Goal: Transaction & Acquisition: Purchase product/service

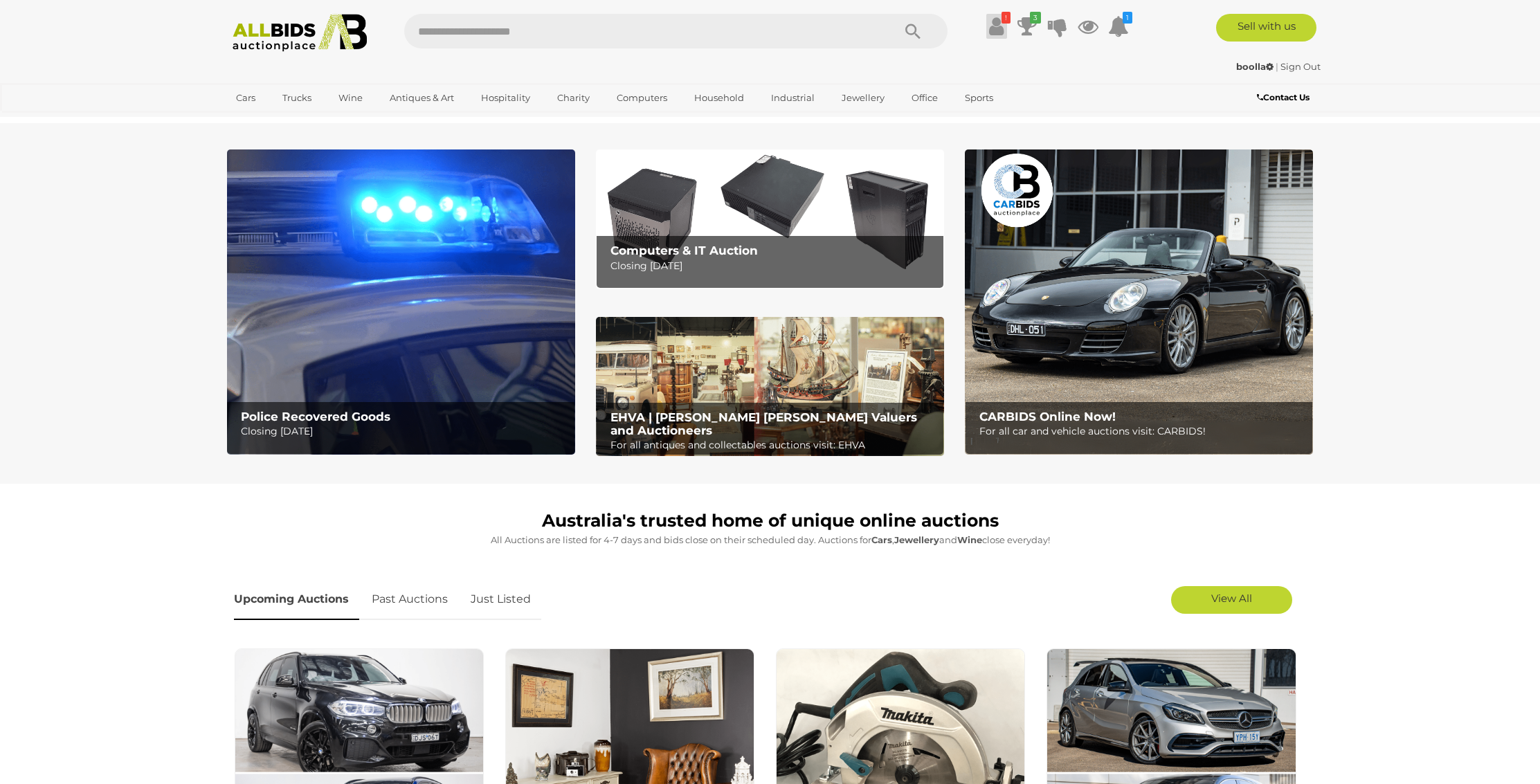
click at [999, 26] on icon at bounding box center [996, 25] width 14 height 25
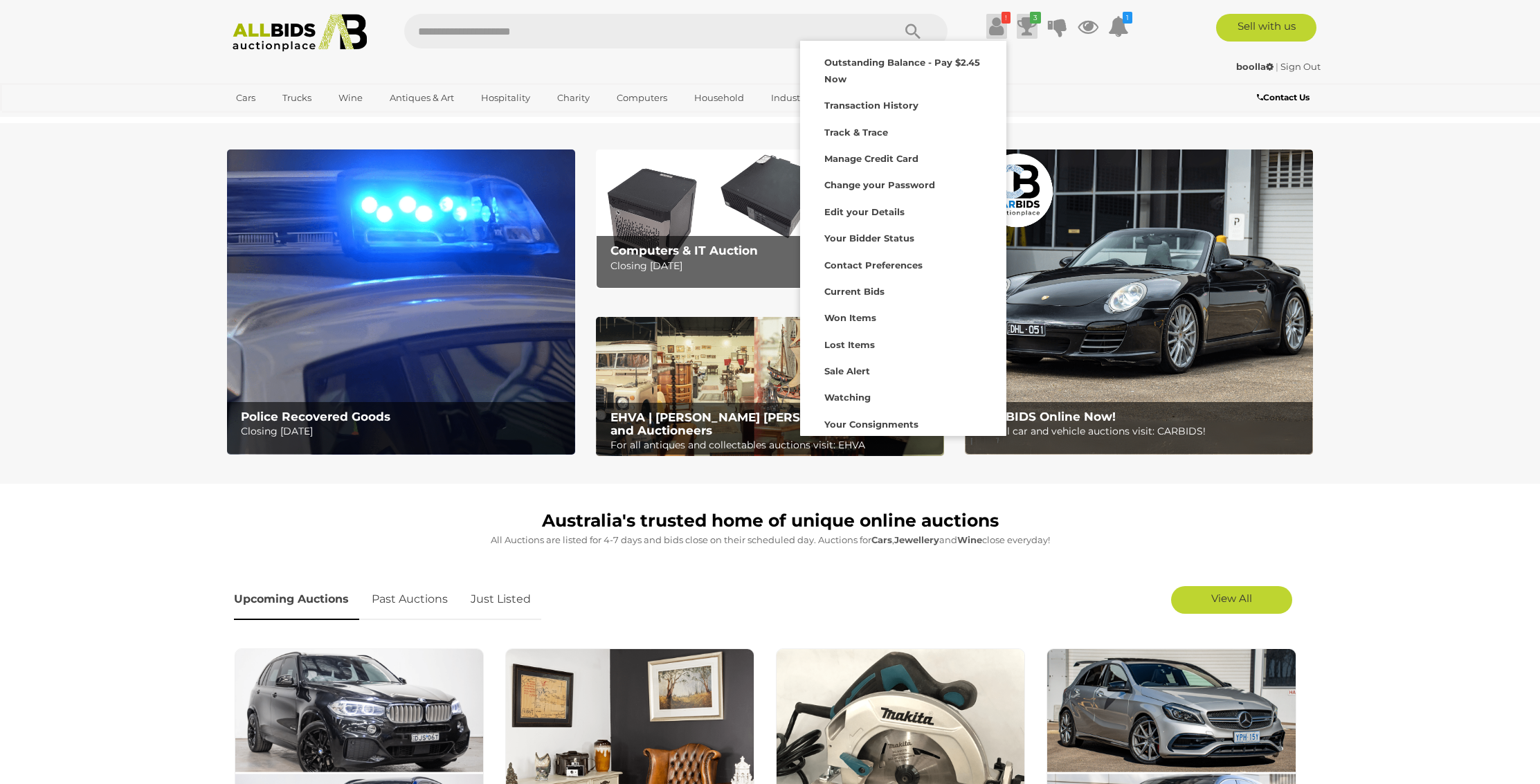
click at [1026, 23] on icon at bounding box center [1027, 25] width 19 height 25
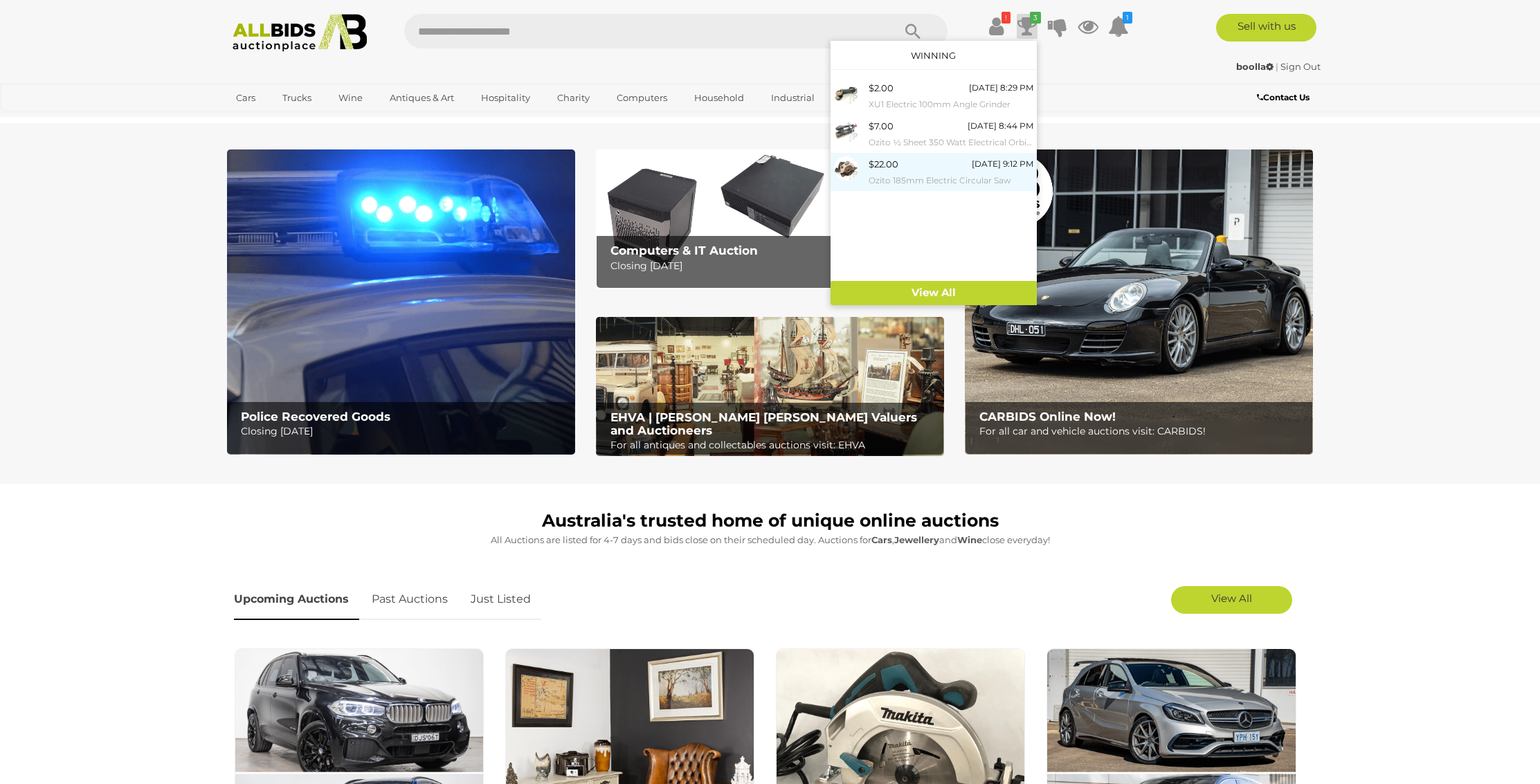
click at [886, 164] on div "$22.00" at bounding box center [883, 164] width 29 height 16
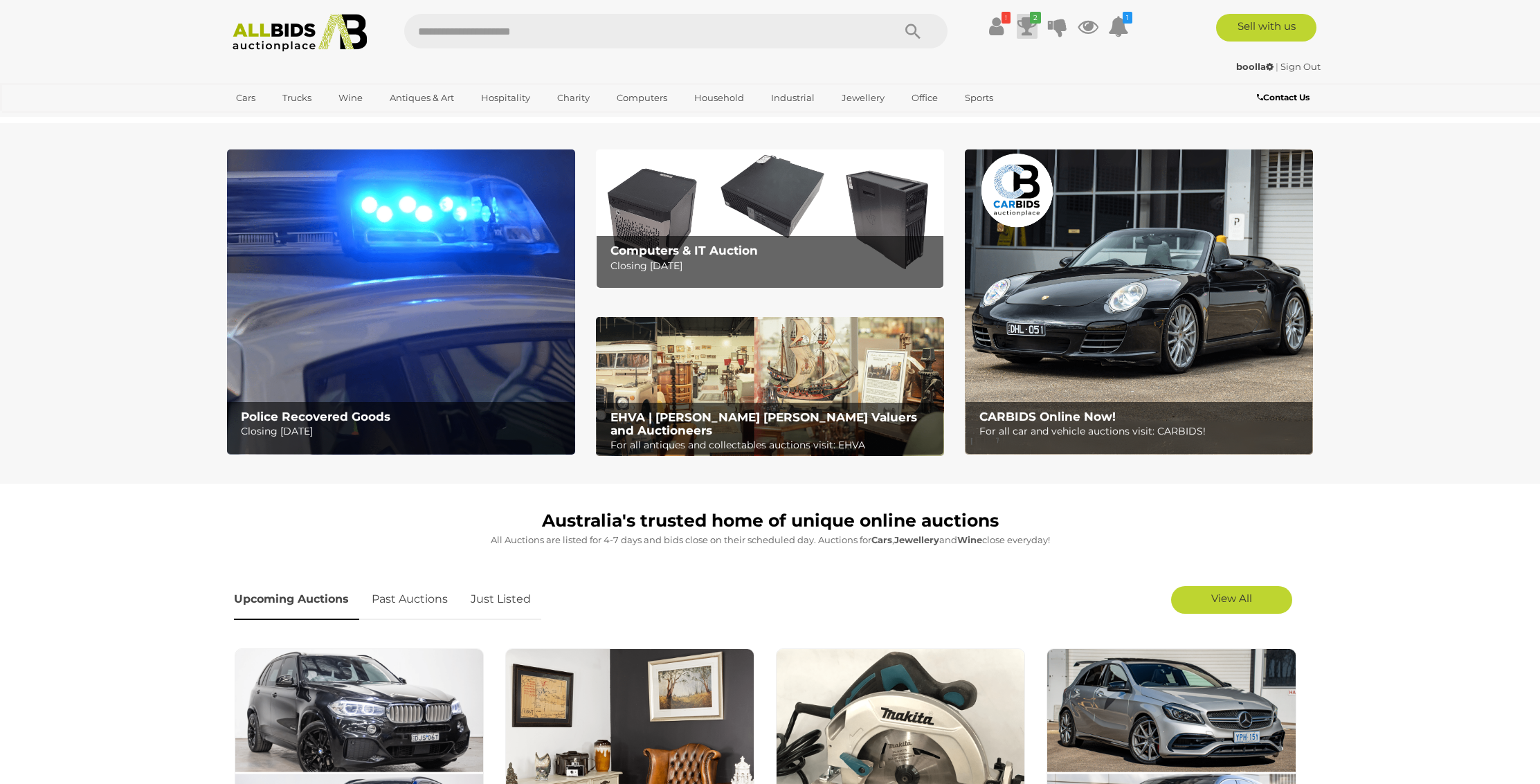
click at [1026, 23] on icon at bounding box center [1027, 25] width 19 height 25
click at [1023, 20] on icon at bounding box center [1027, 25] width 19 height 25
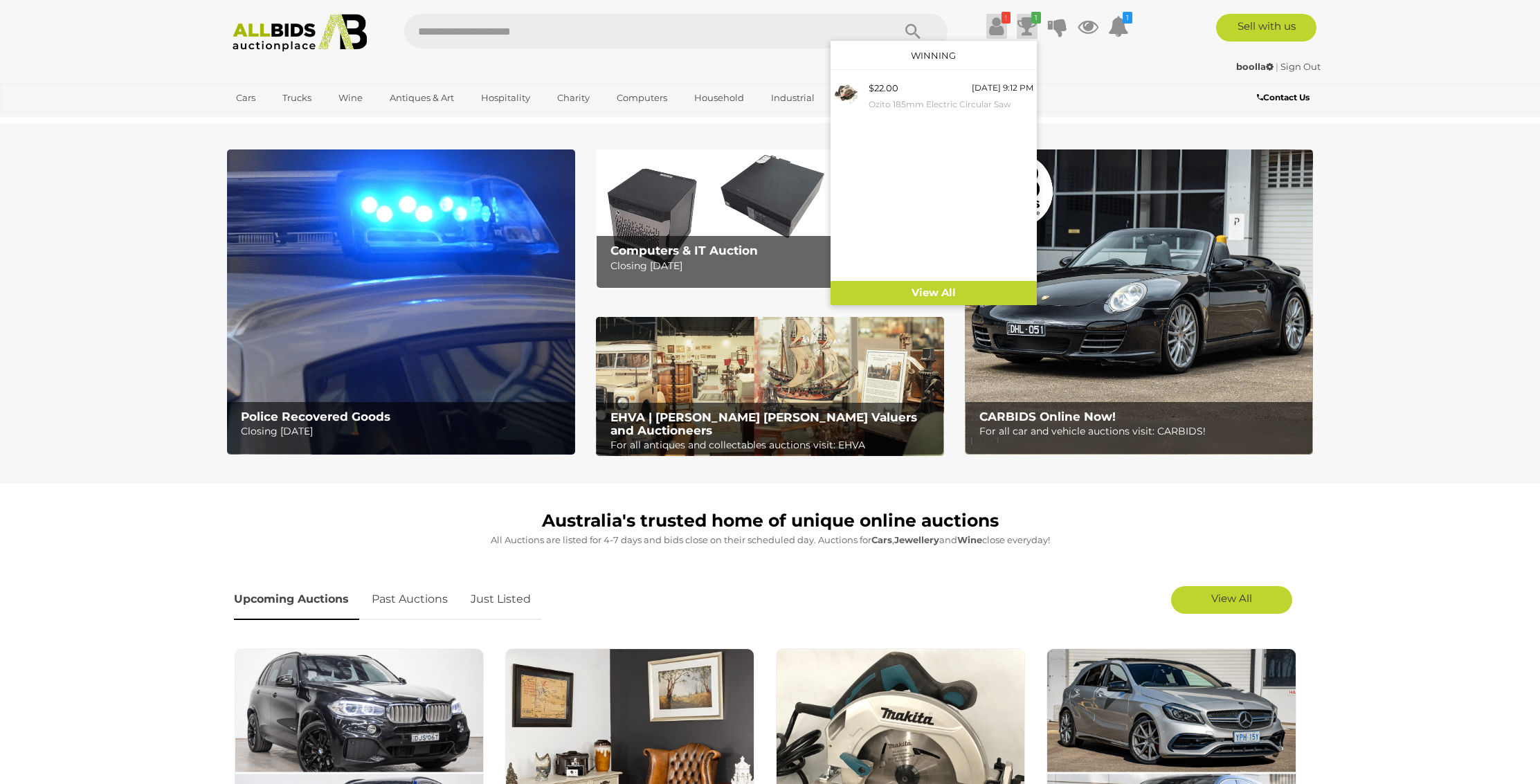
click at [994, 25] on icon at bounding box center [996, 25] width 14 height 25
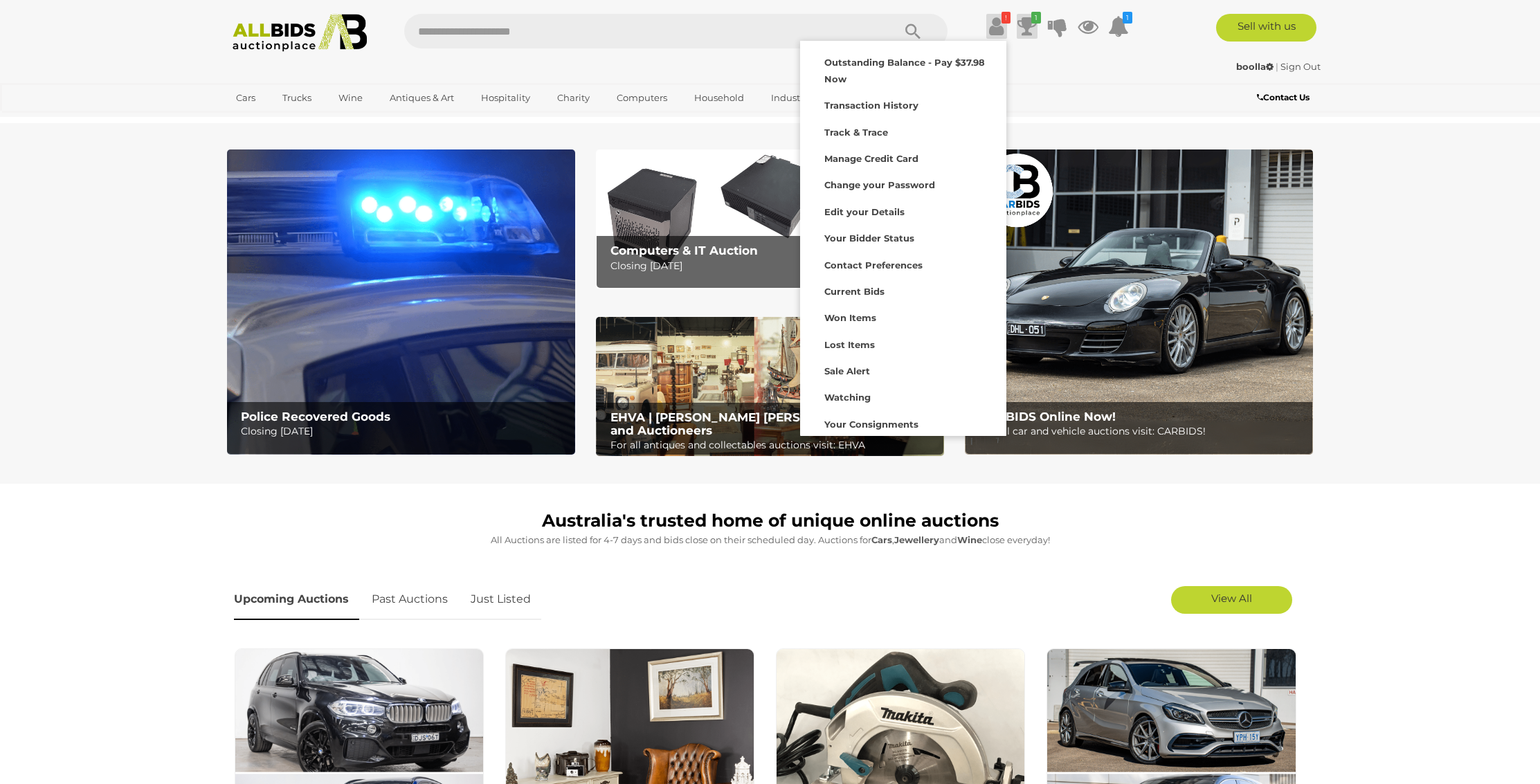
click at [1031, 25] on icon at bounding box center [1027, 25] width 19 height 25
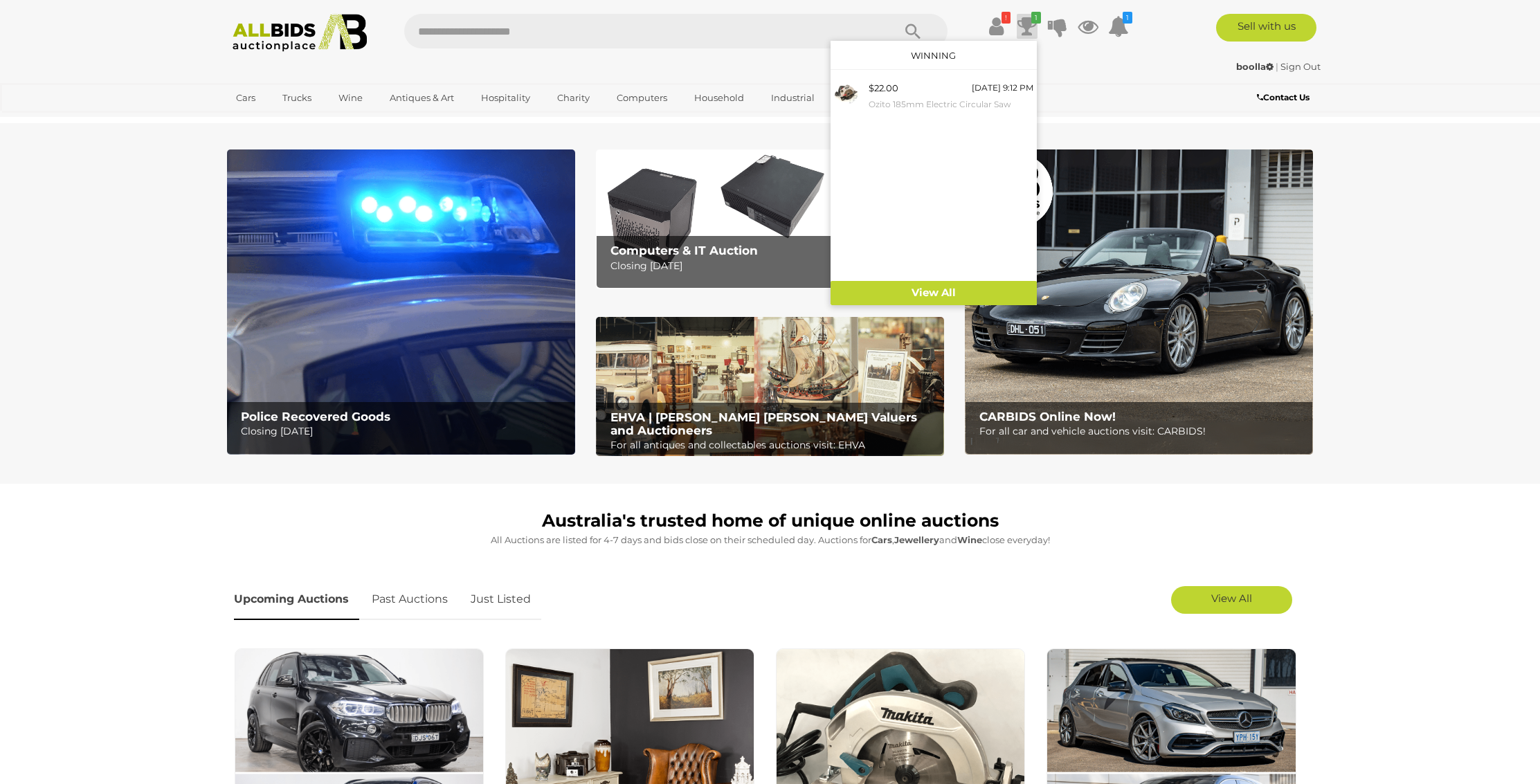
click at [963, 11] on div "! Transaction History" at bounding box center [770, 28] width 1540 height 56
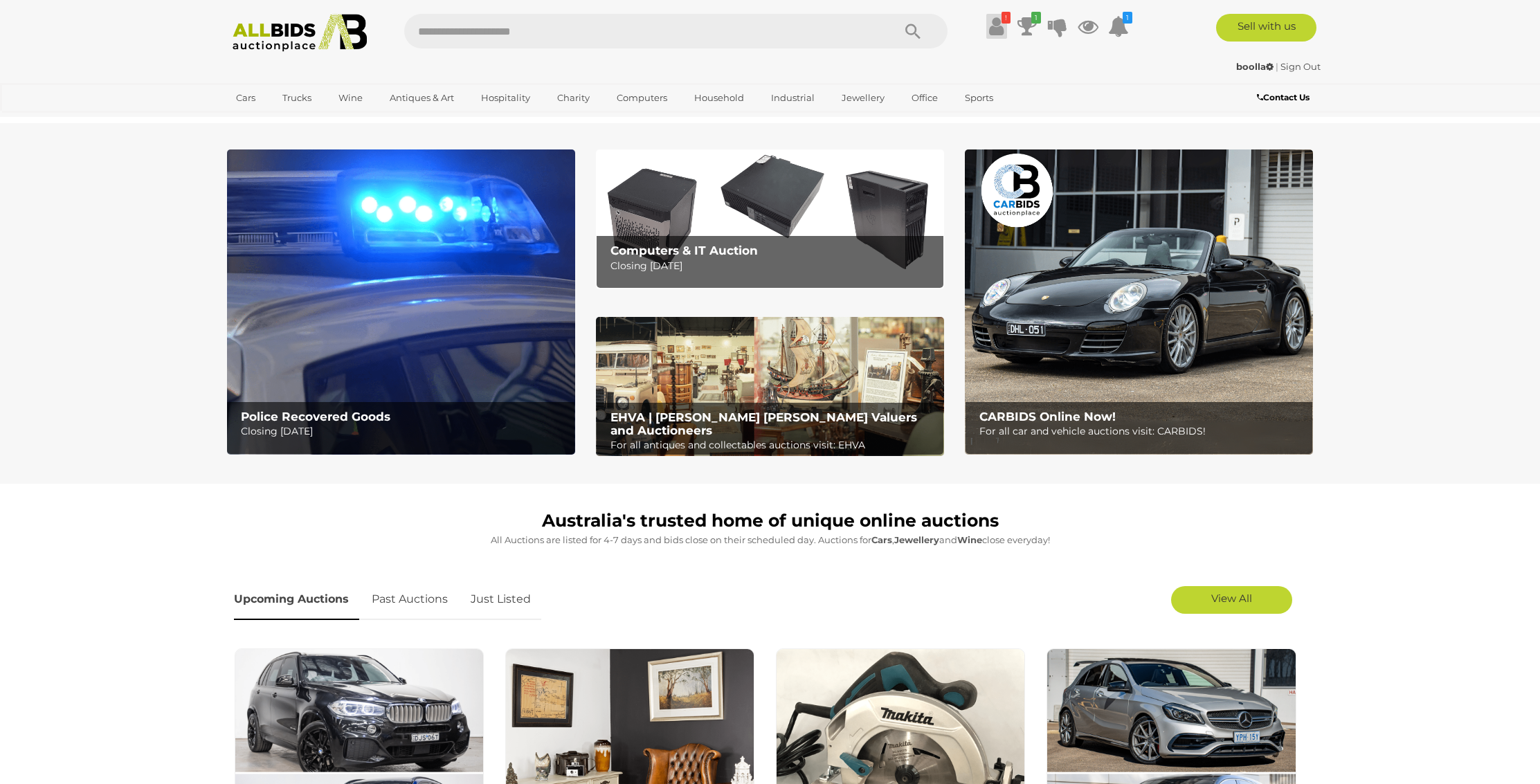
click at [998, 28] on icon at bounding box center [996, 25] width 14 height 25
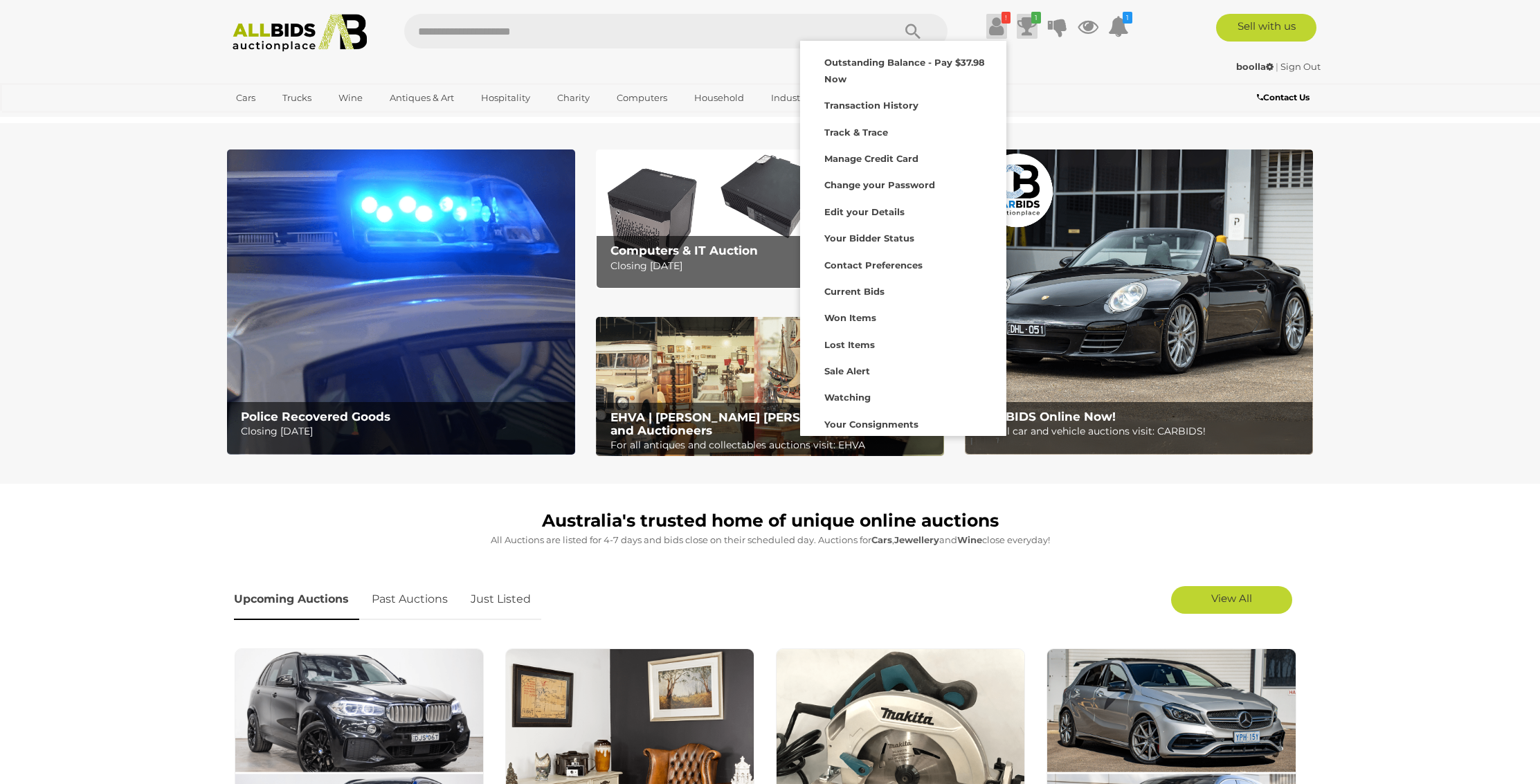
click at [1030, 25] on icon at bounding box center [1027, 25] width 19 height 25
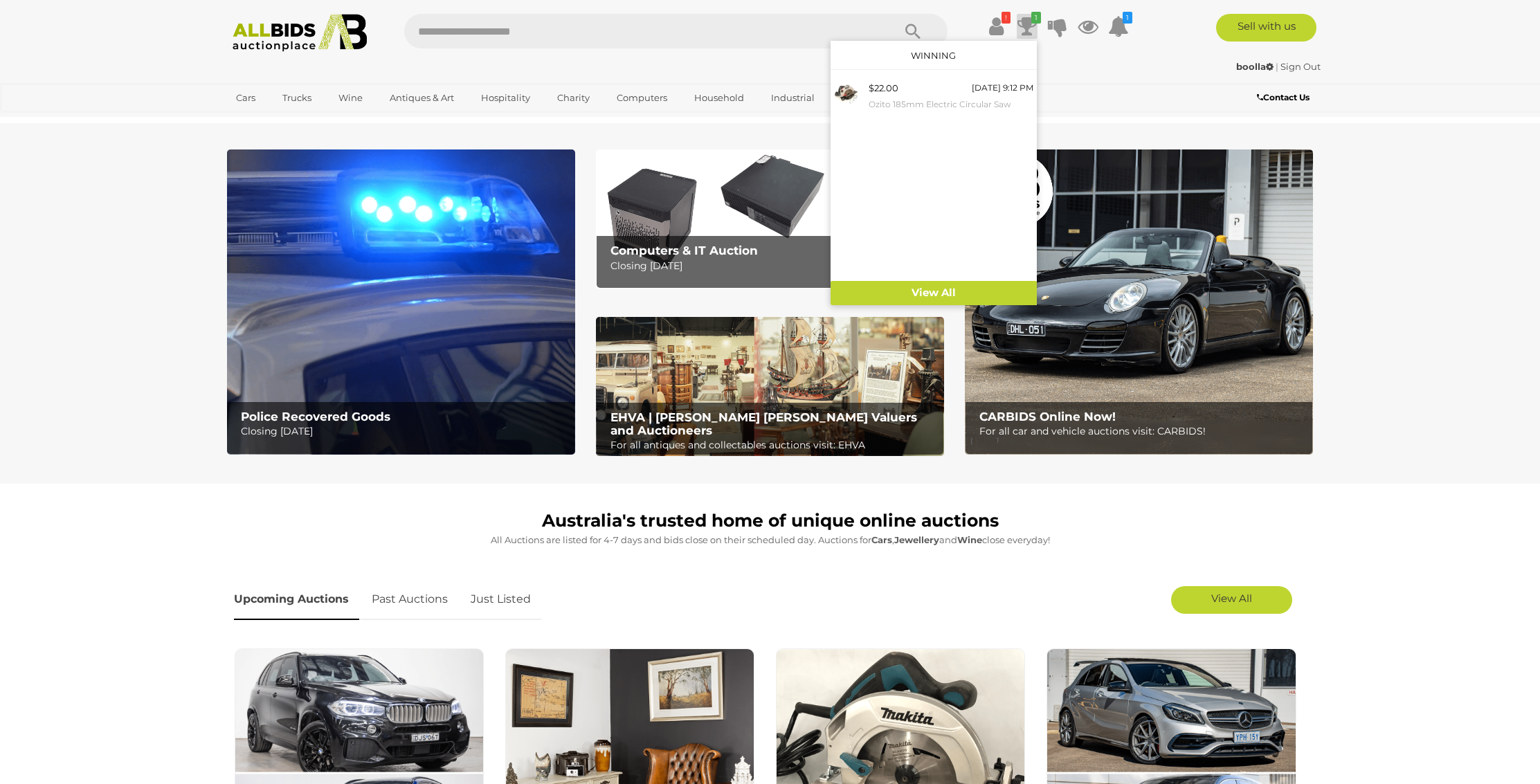
click at [963, 20] on ul "! Outstanding Balance - Pay $37.98 Now Transaction History 1 1" at bounding box center [1047, 25] width 178 height 25
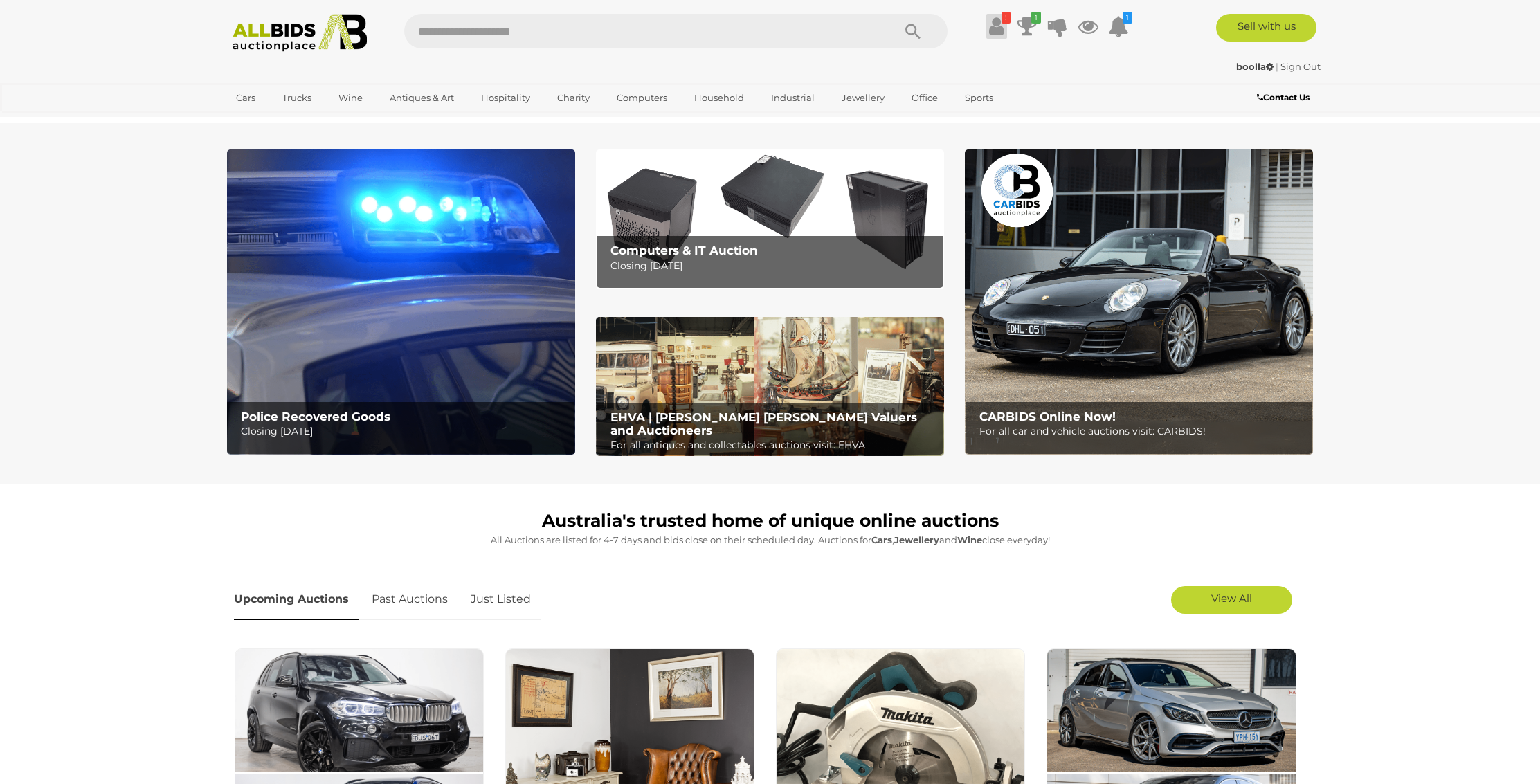
click at [1001, 27] on icon at bounding box center [996, 25] width 14 height 25
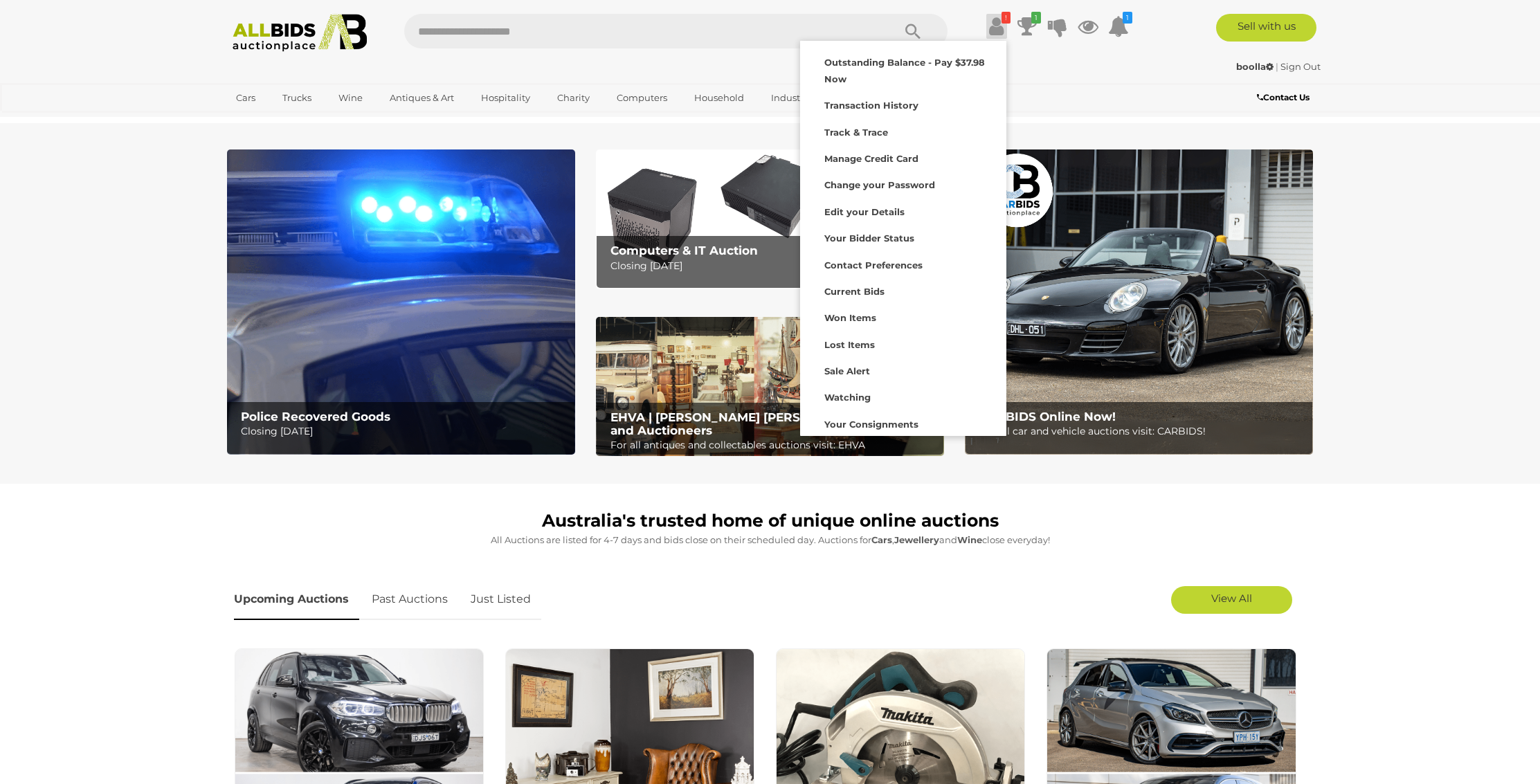
click at [1378, 39] on div "! Transaction History" at bounding box center [770, 28] width 1540 height 56
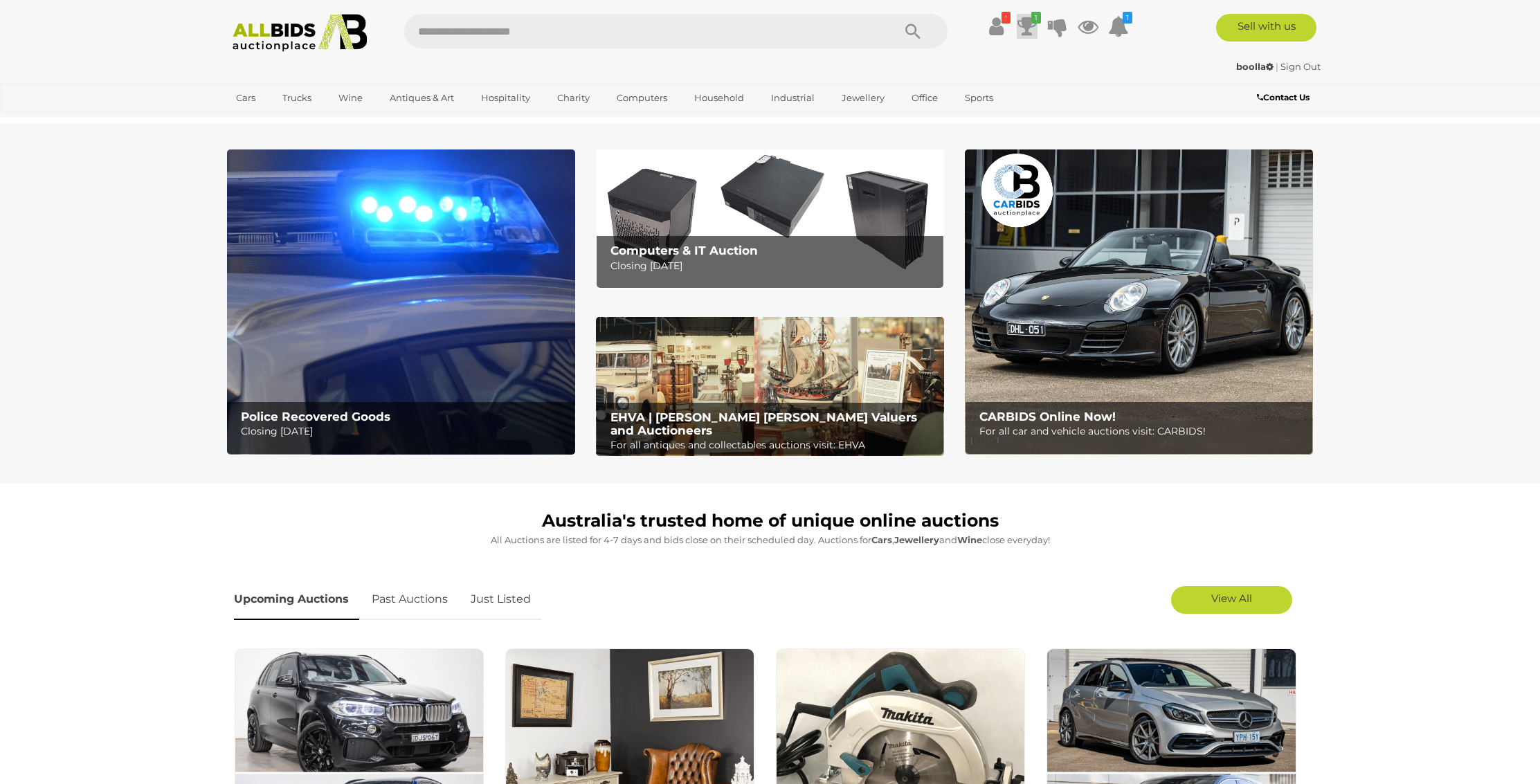
click at [1026, 22] on icon at bounding box center [1027, 25] width 19 height 25
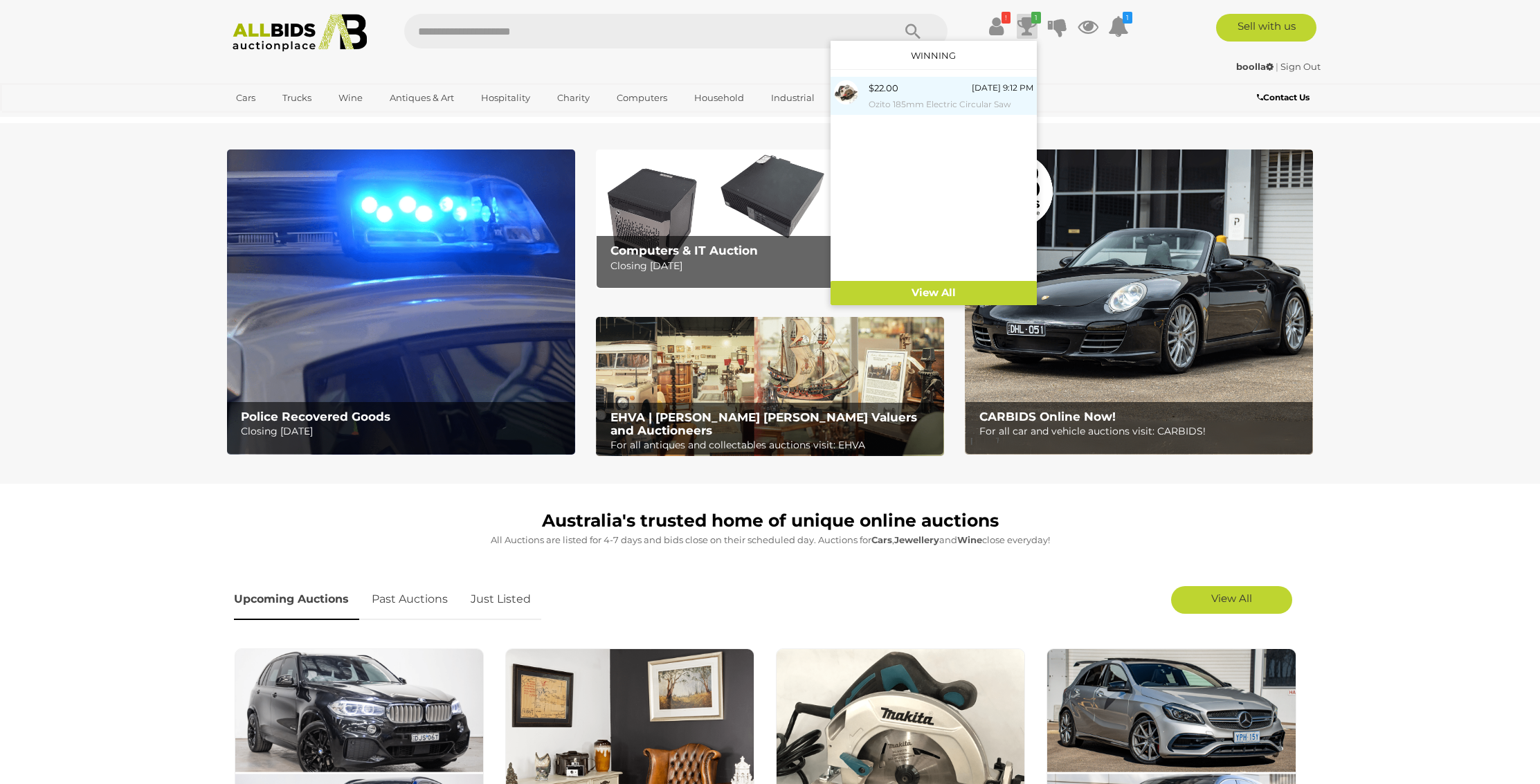
click at [886, 89] on div "$22.00" at bounding box center [883, 88] width 29 height 16
click at [948, 292] on link "View All" at bounding box center [934, 293] width 206 height 25
click at [968, 20] on ul "! Outstanding Balance - Pay $37.98 Now Transaction History 1 1" at bounding box center [1047, 25] width 178 height 25
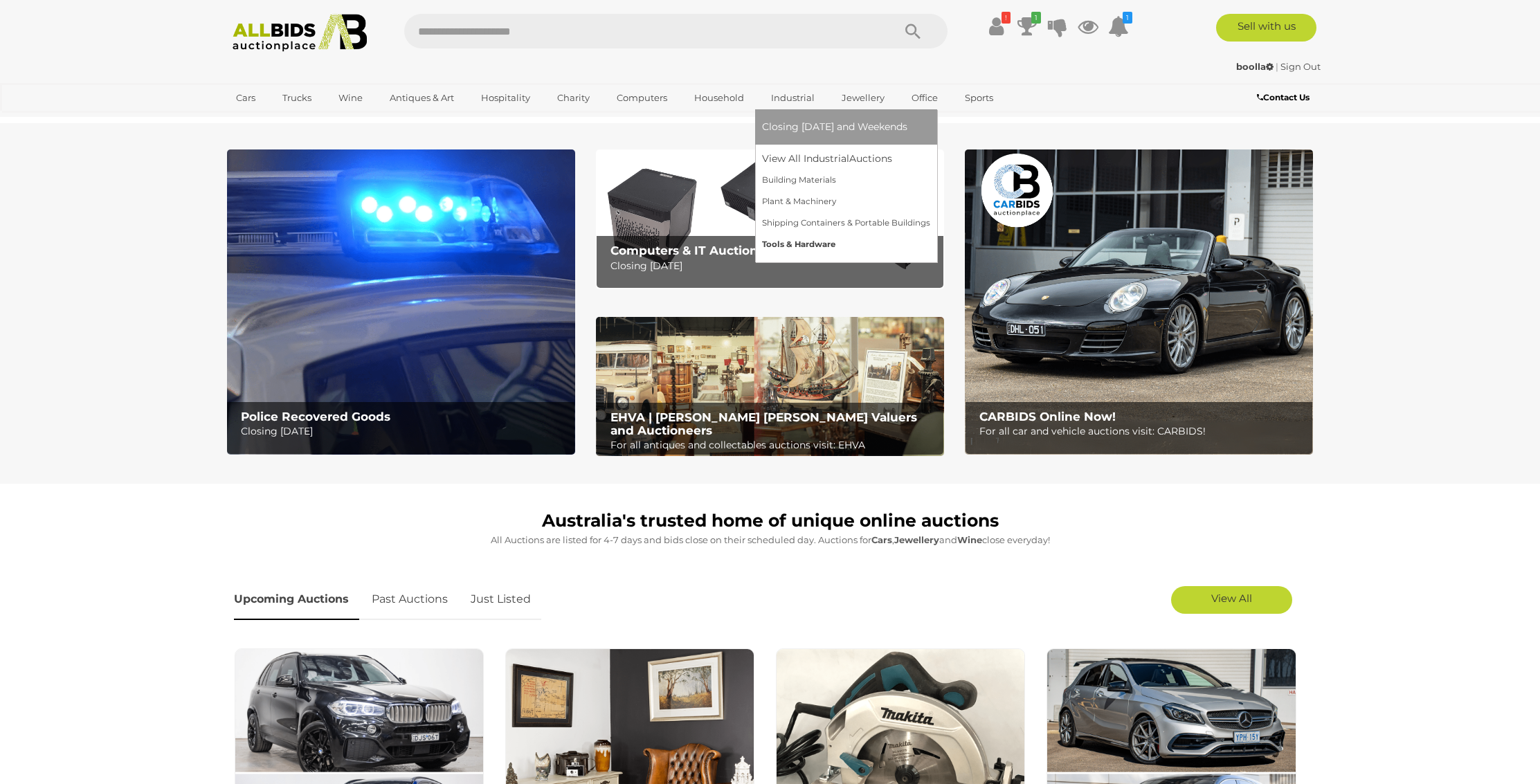
click at [783, 244] on link "Tools & Hardware" at bounding box center [846, 244] width 168 height 21
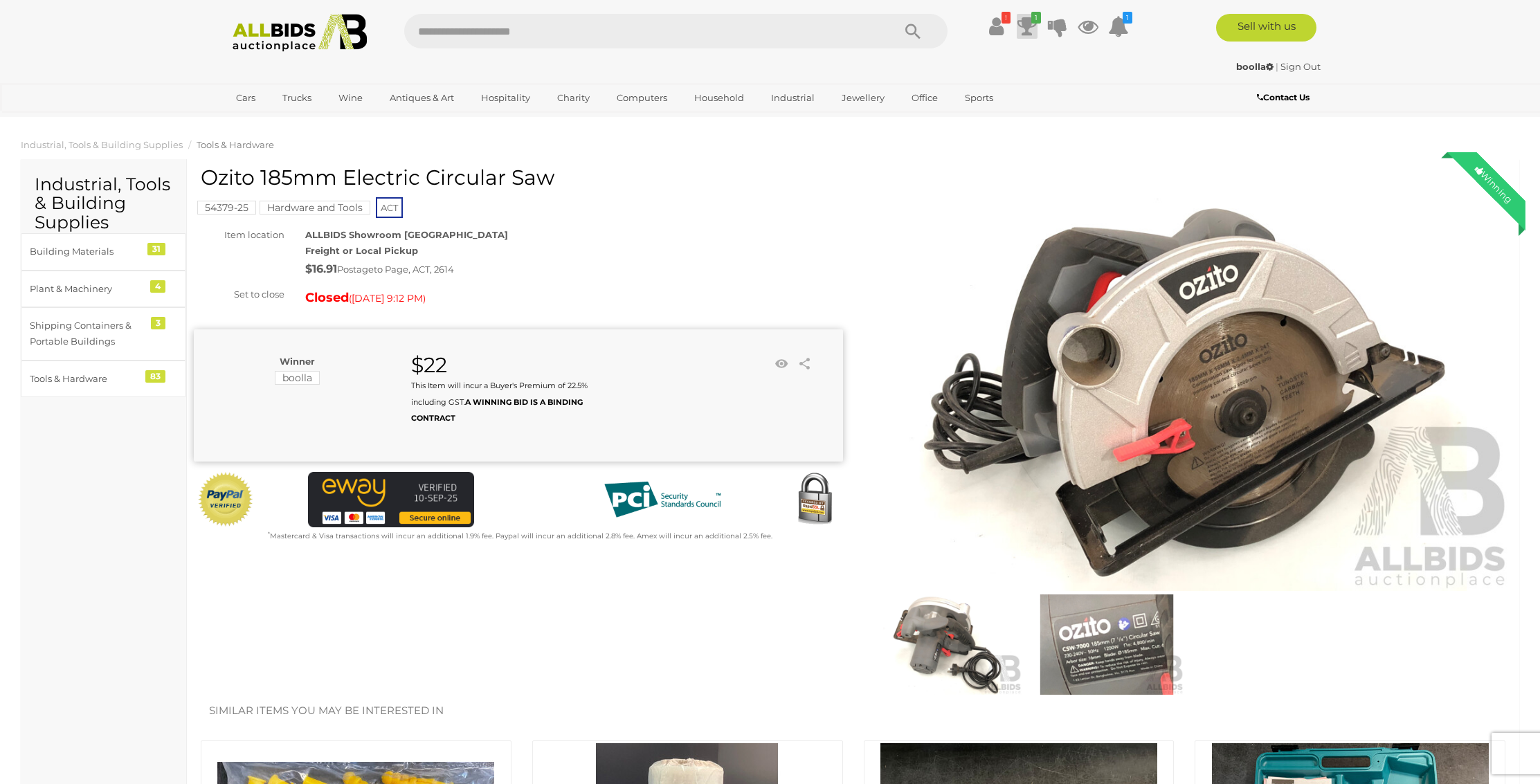
click at [1022, 25] on icon at bounding box center [1027, 25] width 19 height 25
click at [1471, 50] on div "! Transaction History" at bounding box center [770, 28] width 1540 height 56
click at [995, 29] on icon at bounding box center [996, 25] width 14 height 25
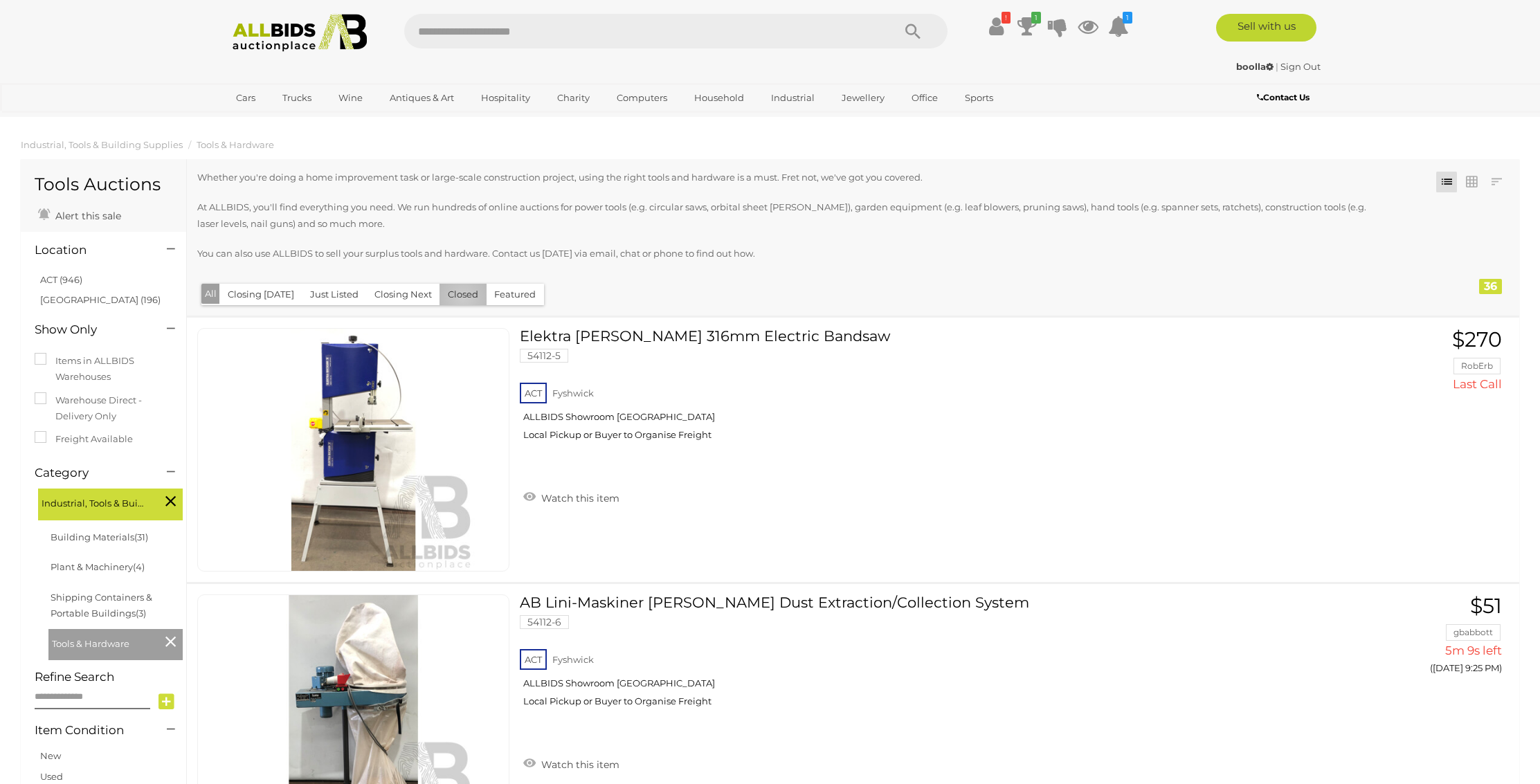
click at [457, 296] on button "Closed" at bounding box center [463, 294] width 47 height 21
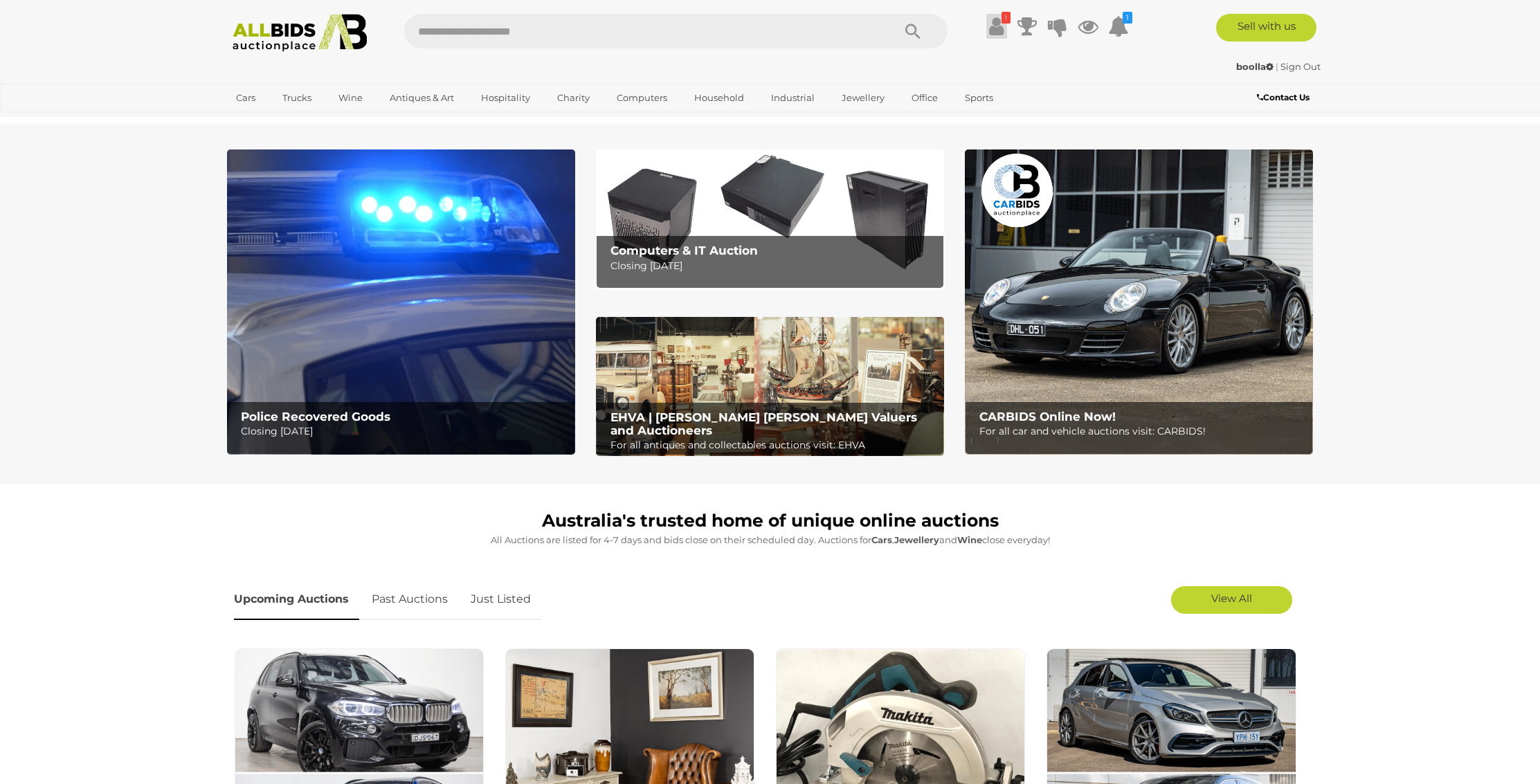
click at [993, 25] on icon at bounding box center [996, 25] width 14 height 25
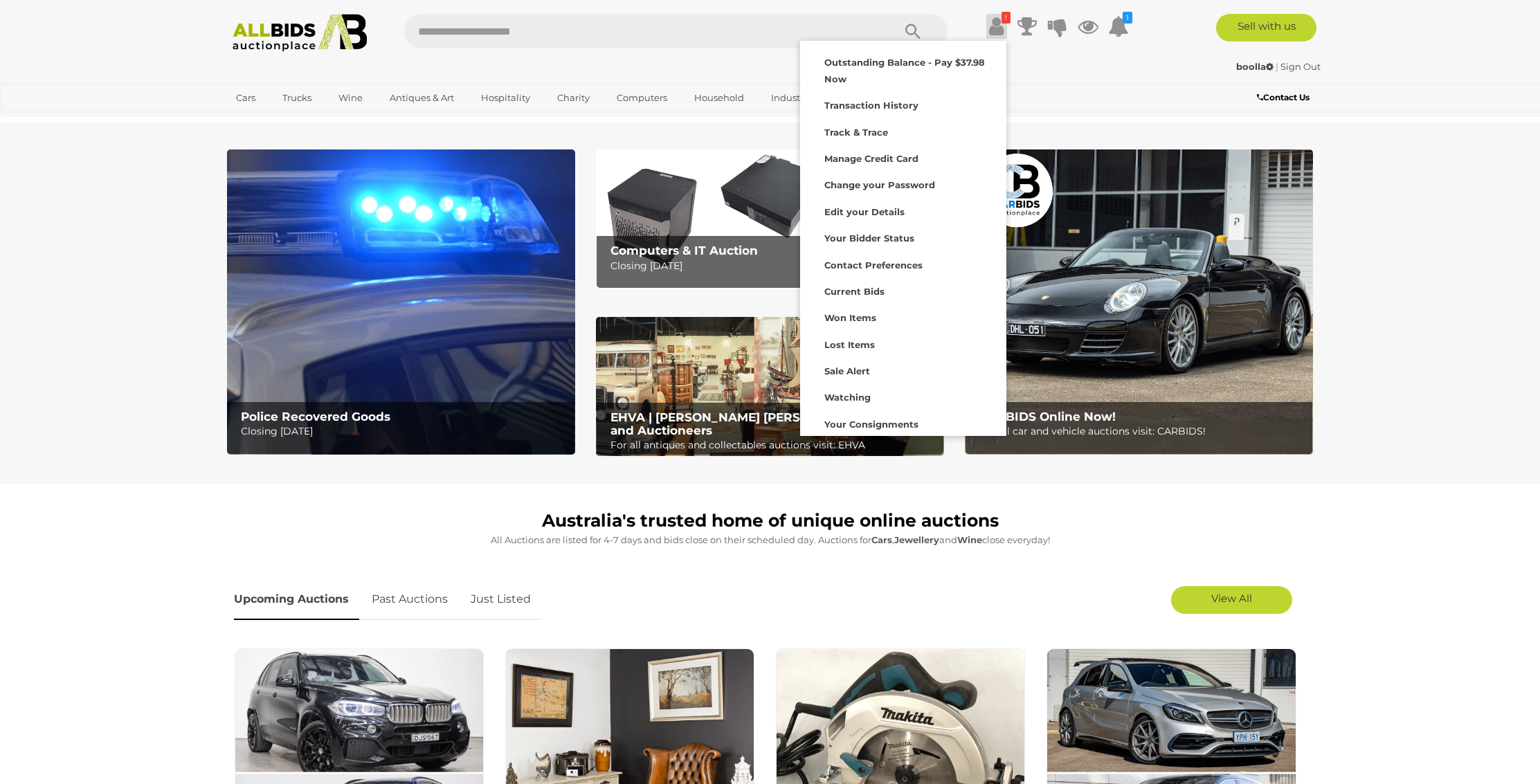
click at [1437, 52] on div "! Transaction History" at bounding box center [770, 28] width 1540 height 56
